Goal: Task Accomplishment & Management: Use online tool/utility

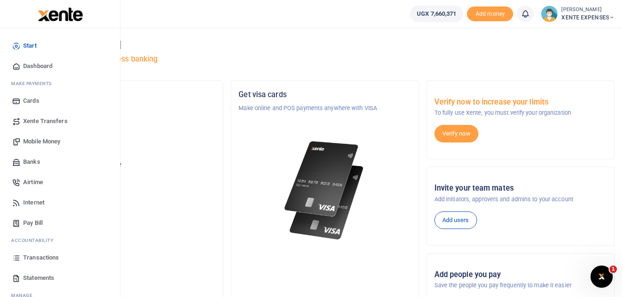
click at [45, 260] on span "Transactions" at bounding box center [41, 257] width 36 height 9
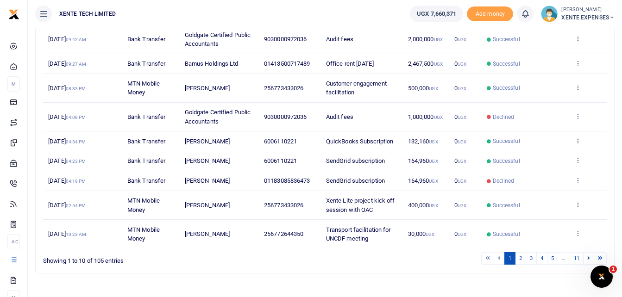
scroll to position [183, 0]
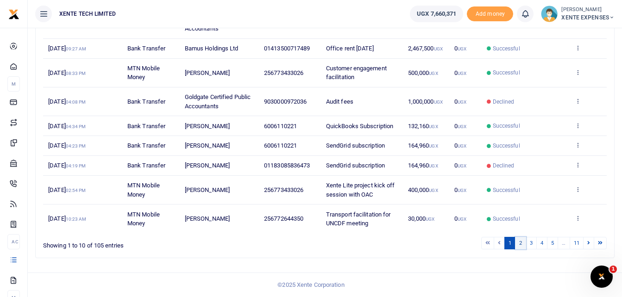
click at [521, 244] on link "2" at bounding box center [520, 243] width 11 height 13
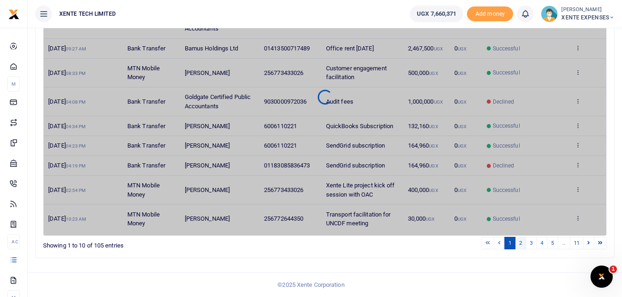
scroll to position [189, 0]
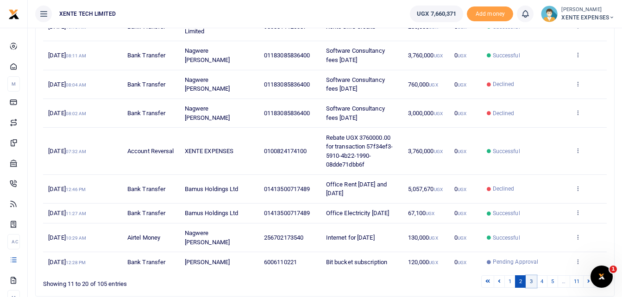
click at [532, 288] on link "3" at bounding box center [531, 282] width 11 height 13
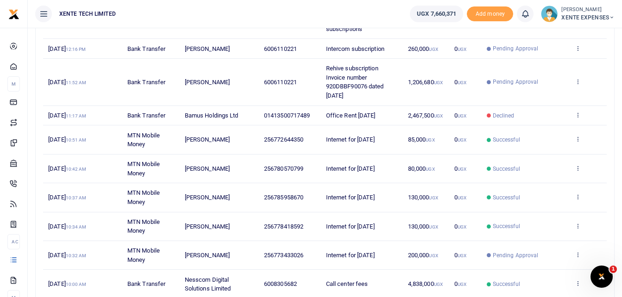
scroll to position [237, 0]
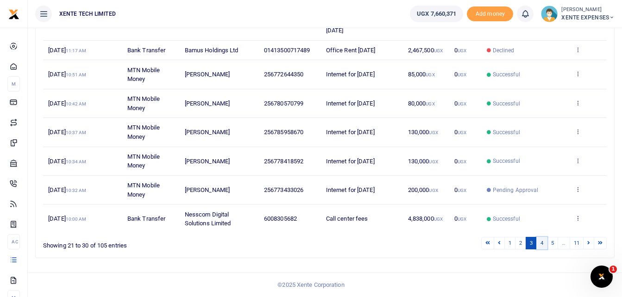
click at [542, 244] on link "4" at bounding box center [541, 243] width 11 height 13
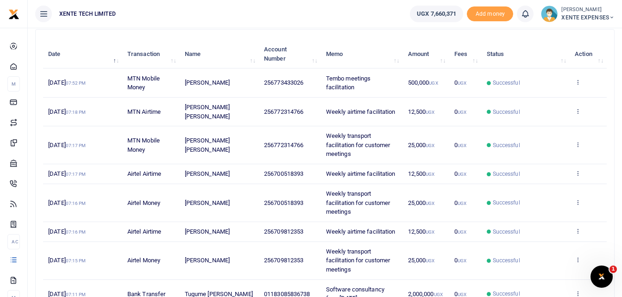
scroll to position [98, 0]
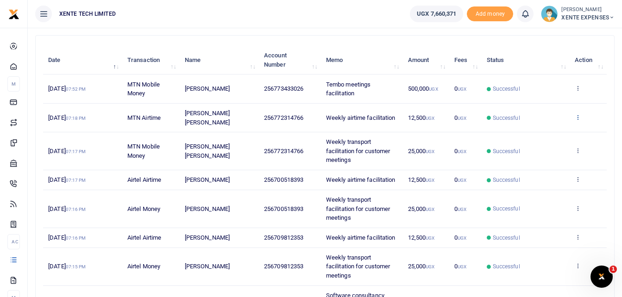
click at [576, 116] on icon at bounding box center [578, 117] width 6 height 6
click at [546, 152] on link "Send again" at bounding box center [543, 153] width 73 height 13
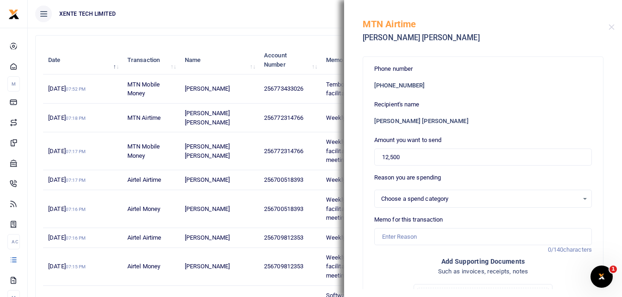
select select "15"
click at [410, 236] on input "Memo for this transaction" at bounding box center [483, 237] width 218 height 18
type input "Weekly airtime facilitation"
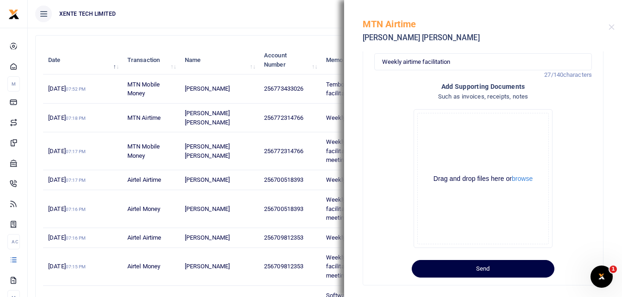
scroll to position [186, 0]
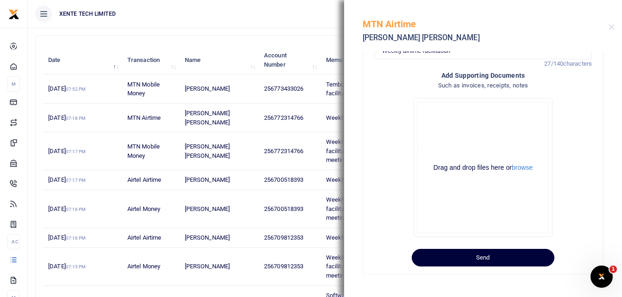
click at [499, 259] on button "Send" at bounding box center [483, 258] width 143 height 18
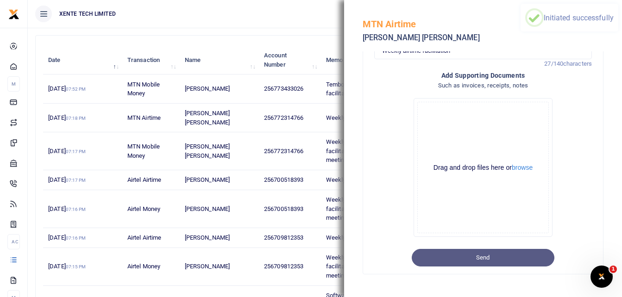
click at [305, 21] on ul "XENTE TECH LIMITED" at bounding box center [215, 14] width 375 height 28
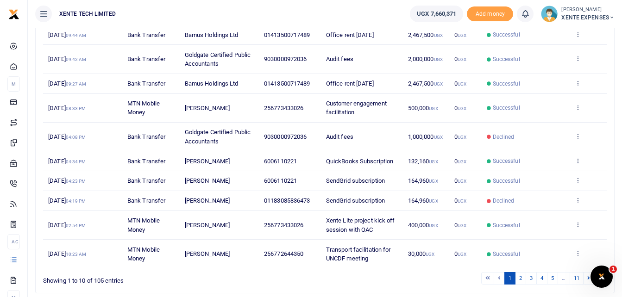
scroll to position [183, 0]
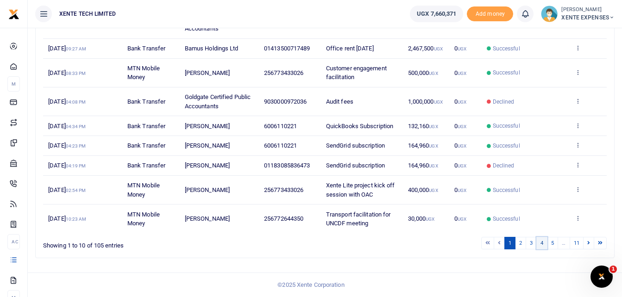
click at [543, 242] on link "4" at bounding box center [541, 243] width 11 height 13
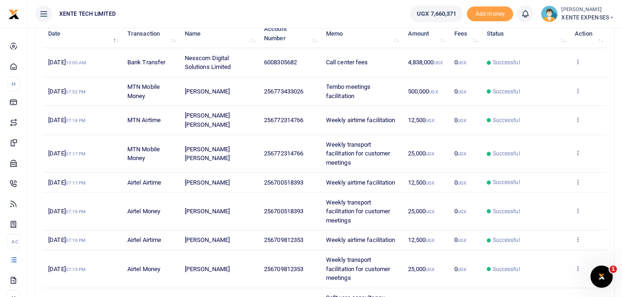
scroll to position [97, 0]
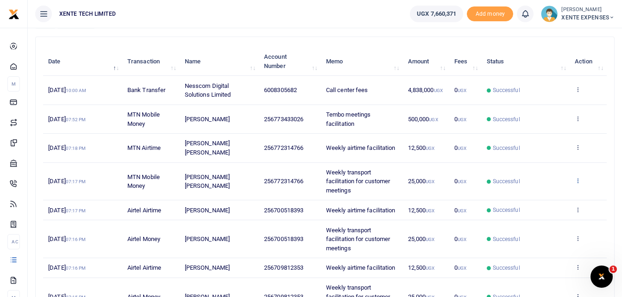
click at [578, 180] on icon at bounding box center [578, 180] width 6 height 6
click at [535, 214] on link "Send again" at bounding box center [543, 217] width 73 height 13
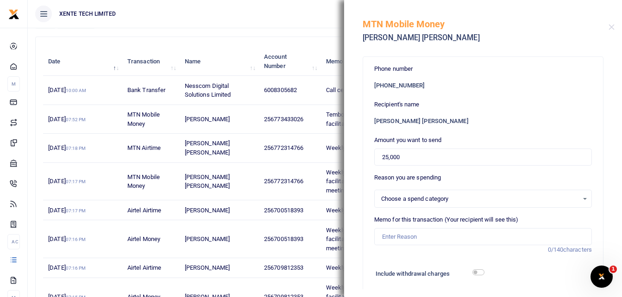
select select "15"
click at [401, 240] on input "Memo for this transaction (Your recipient will see this)" at bounding box center [483, 237] width 218 height 18
type input "Weekly transport facilitation for customer meetings"
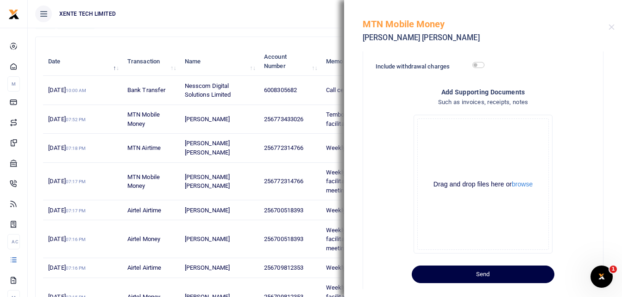
scroll to position [224, 0]
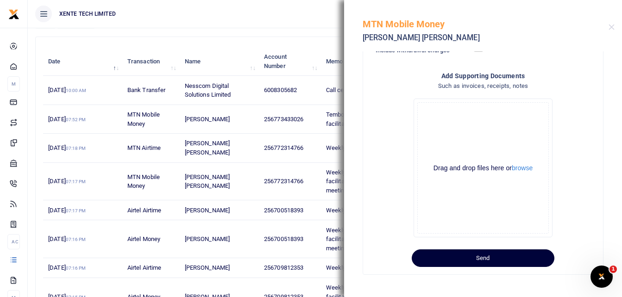
click at [522, 255] on button "Send" at bounding box center [483, 259] width 143 height 18
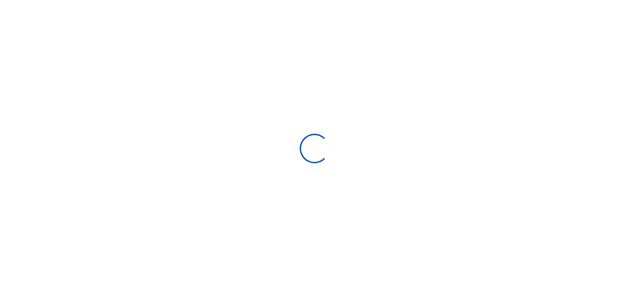
select select
type input "08/11/2025 - 09/09/2025"
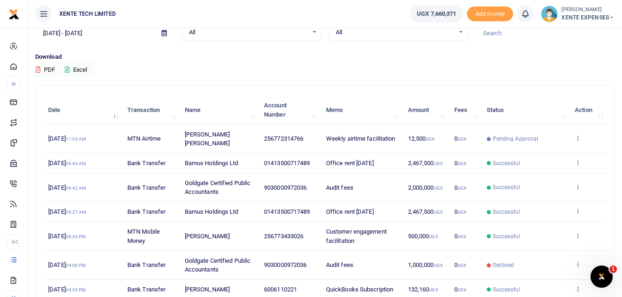
scroll to position [183, 0]
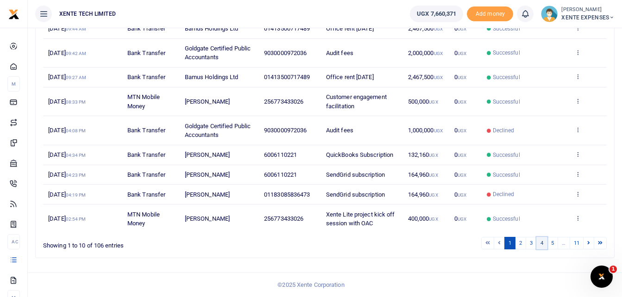
click at [542, 241] on link "4" at bounding box center [541, 243] width 11 height 13
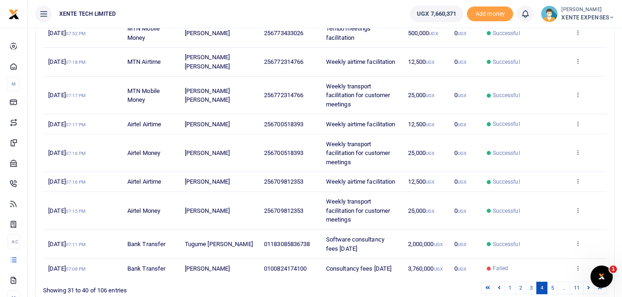
scroll to position [189, 0]
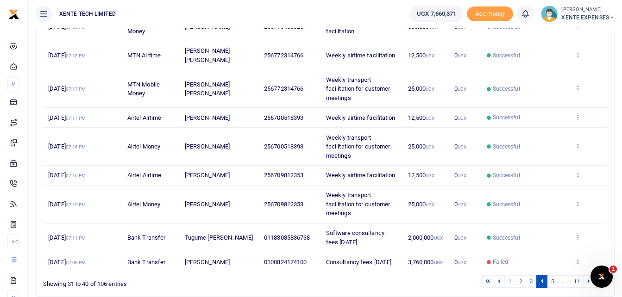
click at [579, 116] on icon at bounding box center [578, 117] width 6 height 6
click at [544, 153] on link "Send again" at bounding box center [543, 153] width 73 height 13
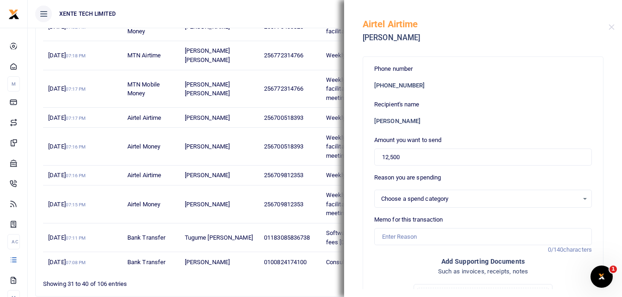
select select "15"
click at [399, 241] on input "Memo for this transaction" at bounding box center [483, 237] width 218 height 18
type input "Weekly airtime facilitation"
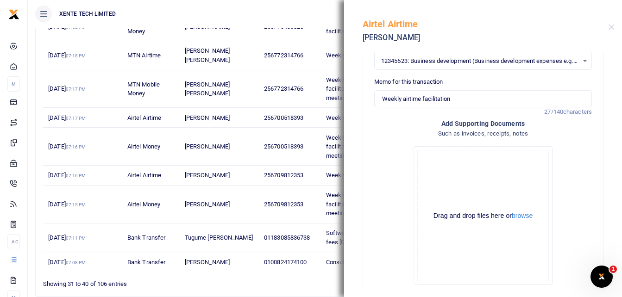
scroll to position [186, 0]
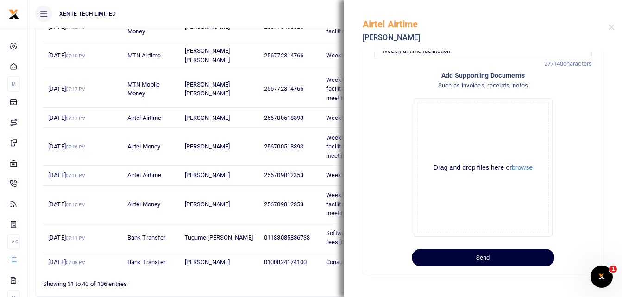
click at [480, 257] on button "Send" at bounding box center [483, 258] width 143 height 18
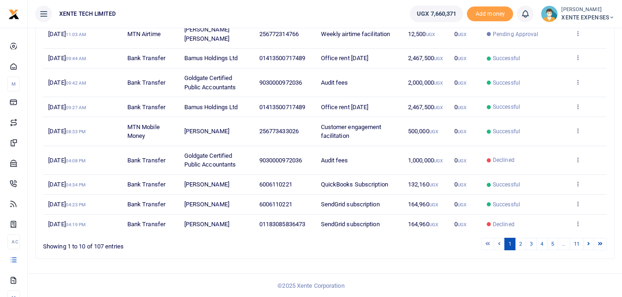
scroll to position [183, 0]
click at [540, 244] on link "4" at bounding box center [541, 243] width 11 height 13
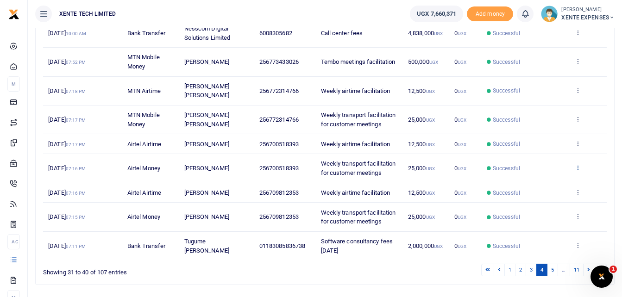
click at [579, 165] on icon at bounding box center [578, 167] width 6 height 6
click at [543, 201] on link "Send again" at bounding box center [543, 204] width 73 height 13
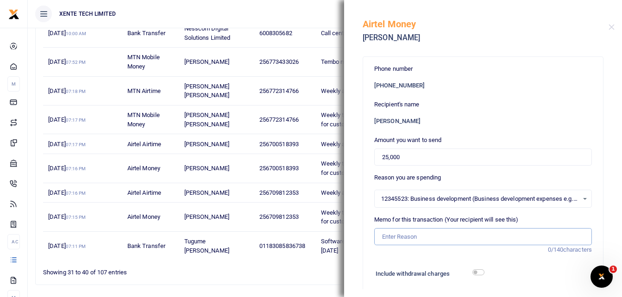
click at [401, 237] on input "Memo for this transaction (Your recipient will see this)" at bounding box center [483, 237] width 218 height 18
type input "Weekly transport facilitation for customer meetings"
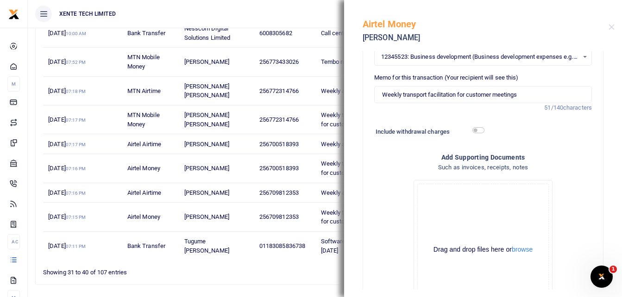
scroll to position [224, 0]
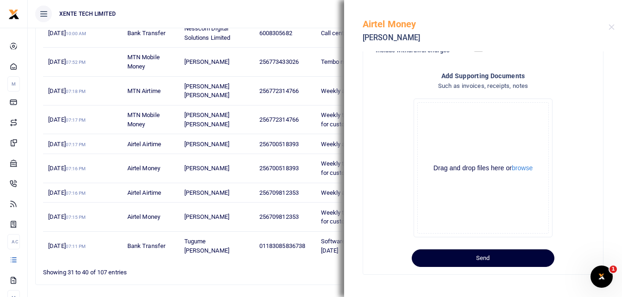
click at [507, 257] on button "Send" at bounding box center [483, 259] width 143 height 18
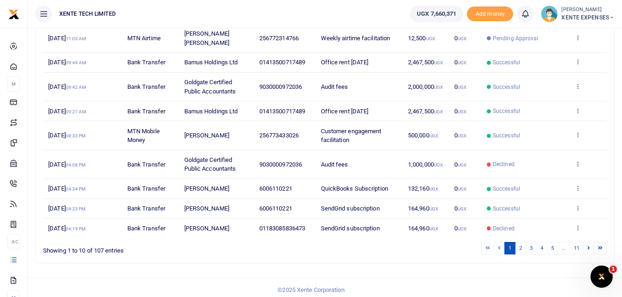
scroll to position [183, 0]
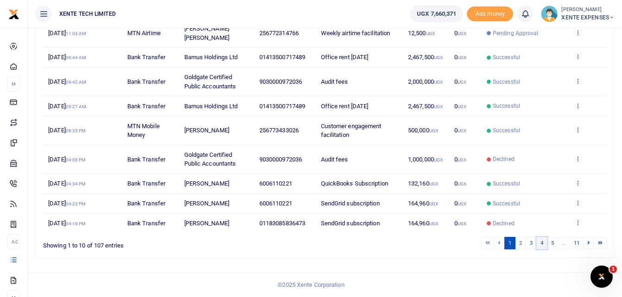
click at [542, 244] on link "4" at bounding box center [541, 243] width 11 height 13
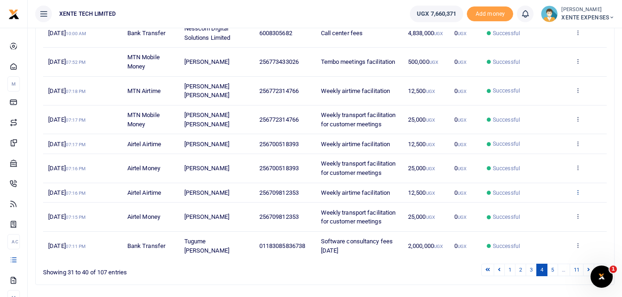
click at [578, 191] on icon at bounding box center [578, 192] width 6 height 6
click at [528, 227] on link "Send again" at bounding box center [543, 228] width 73 height 13
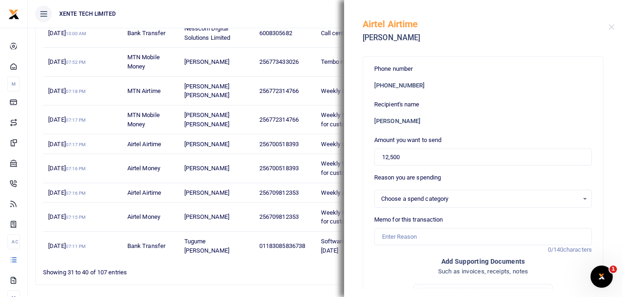
select select "15"
click at [424, 237] on input "Memo for this transaction" at bounding box center [483, 237] width 218 height 18
type input "Weekly airtime facilitation"
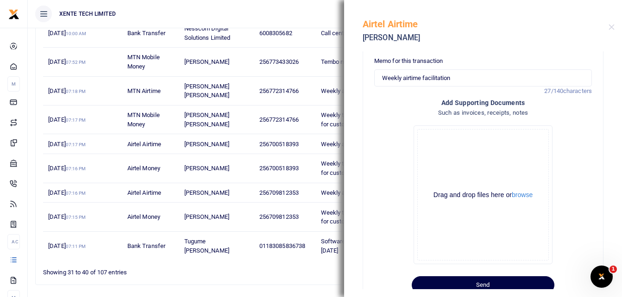
scroll to position [186, 0]
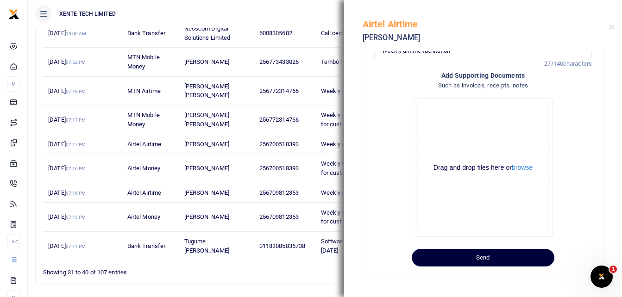
click at [494, 258] on button "Send" at bounding box center [483, 258] width 143 height 18
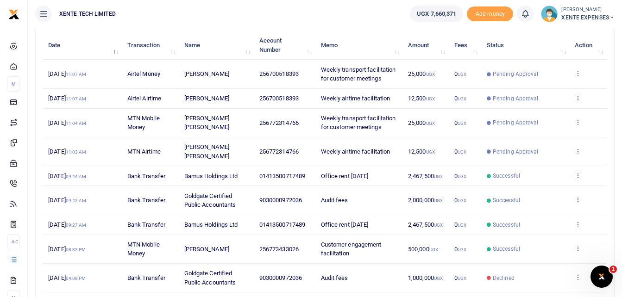
scroll to position [192, 0]
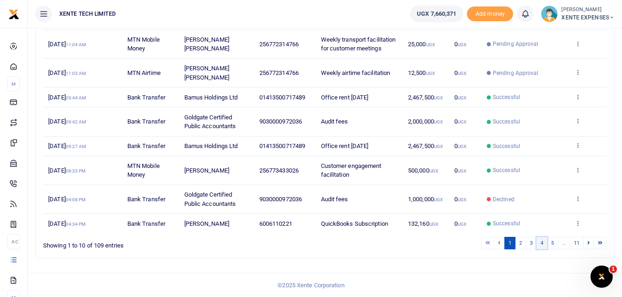
click at [543, 244] on link "4" at bounding box center [541, 243] width 11 height 13
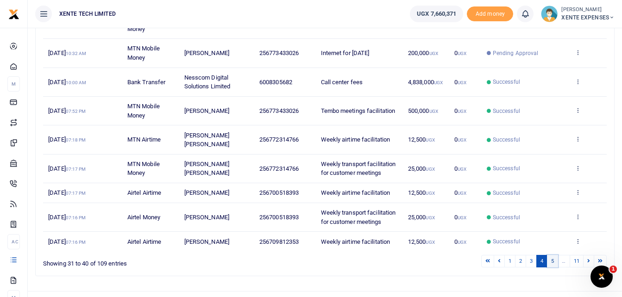
click at [552, 260] on link "5" at bounding box center [552, 261] width 11 height 13
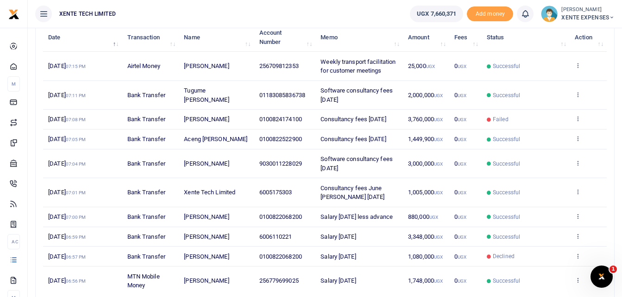
scroll to position [6, 0]
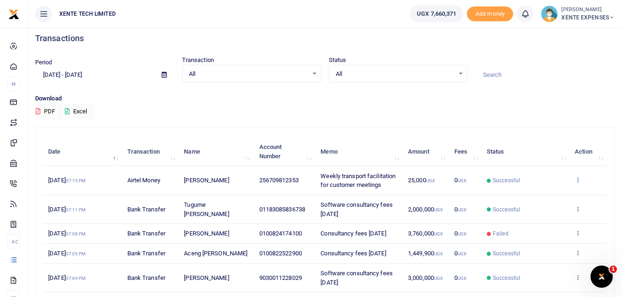
click at [577, 180] on icon at bounding box center [578, 179] width 6 height 6
click at [539, 214] on link "Send again" at bounding box center [543, 216] width 73 height 13
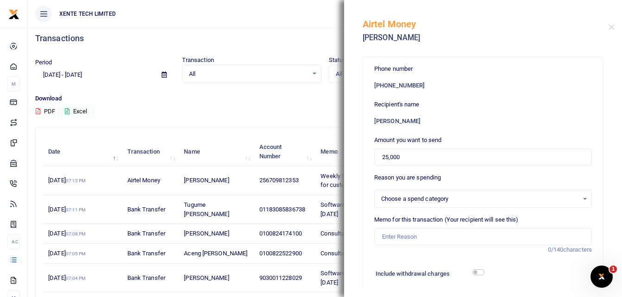
select select "15"
click at [390, 234] on input "Memo for this transaction (Your recipient will see this)" at bounding box center [483, 237] width 218 height 18
type input "Weekly transport facilitation for customer meetings"
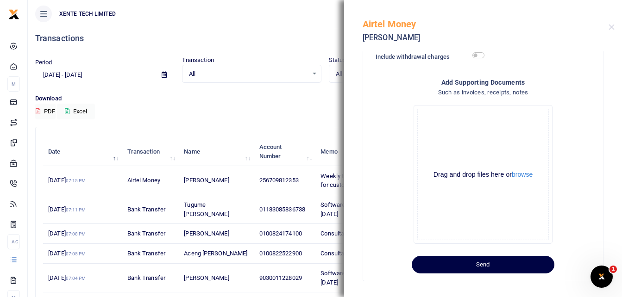
scroll to position [224, 0]
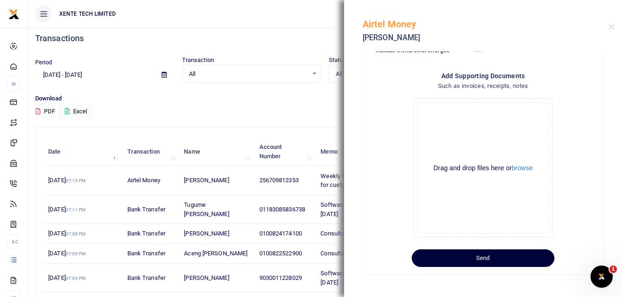
click at [437, 253] on button "Send" at bounding box center [483, 259] width 143 height 18
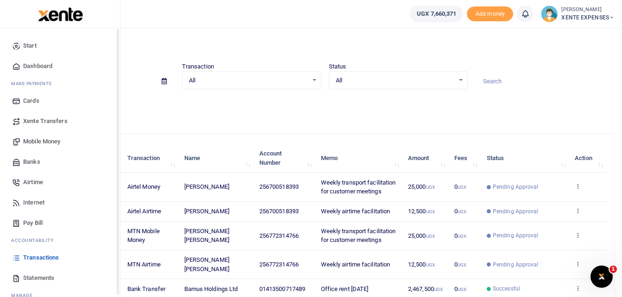
click at [46, 257] on span "Transactions" at bounding box center [41, 257] width 36 height 9
